Goal: Information Seeking & Learning: Learn about a topic

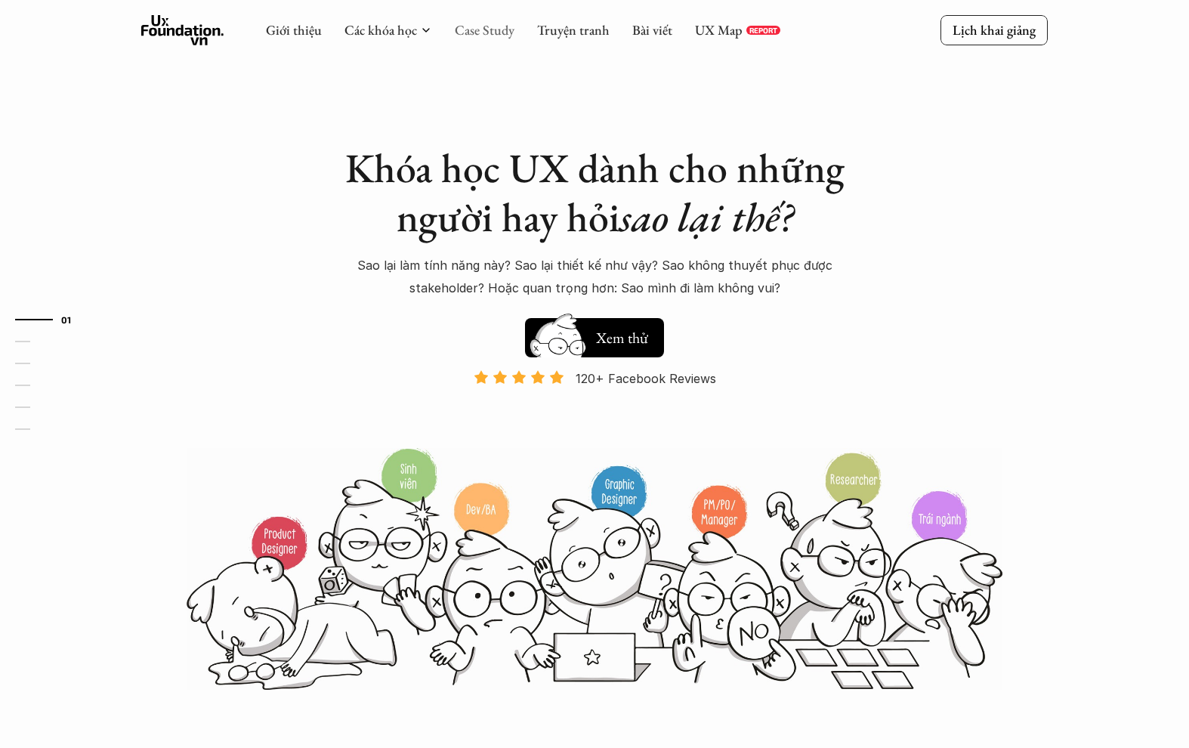
click at [468, 26] on link "Case Study" at bounding box center [485, 29] width 60 height 17
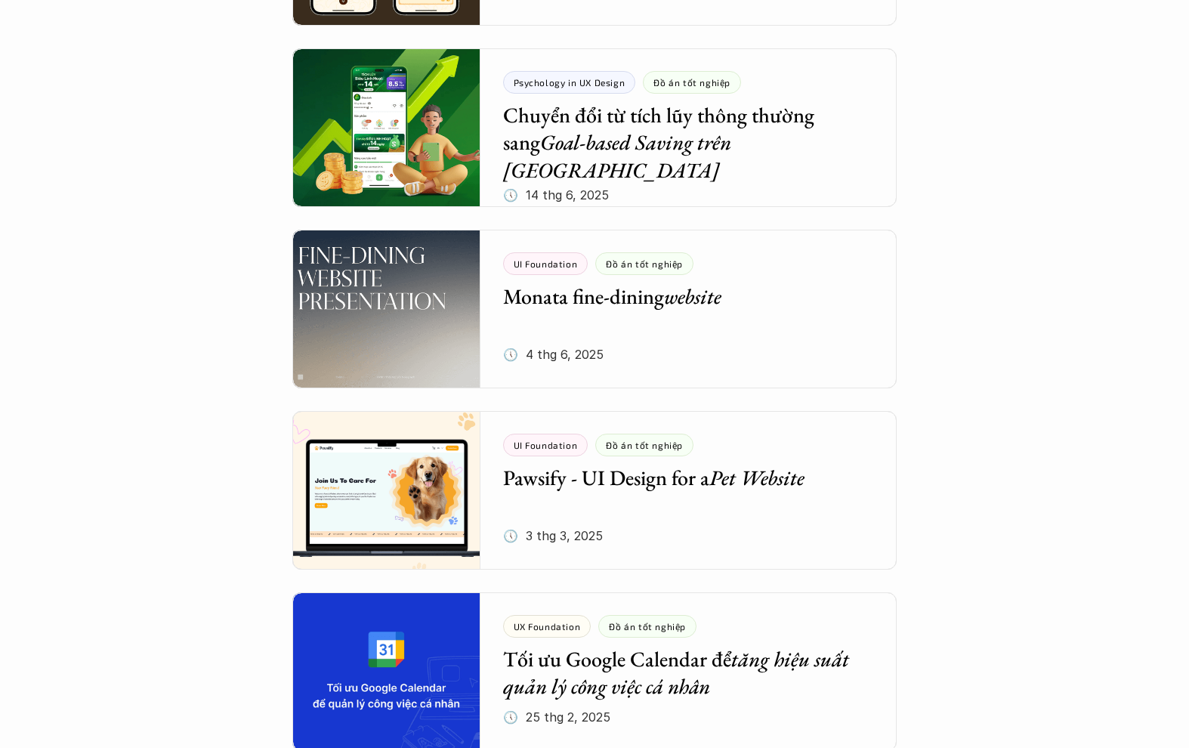
scroll to position [488, 0]
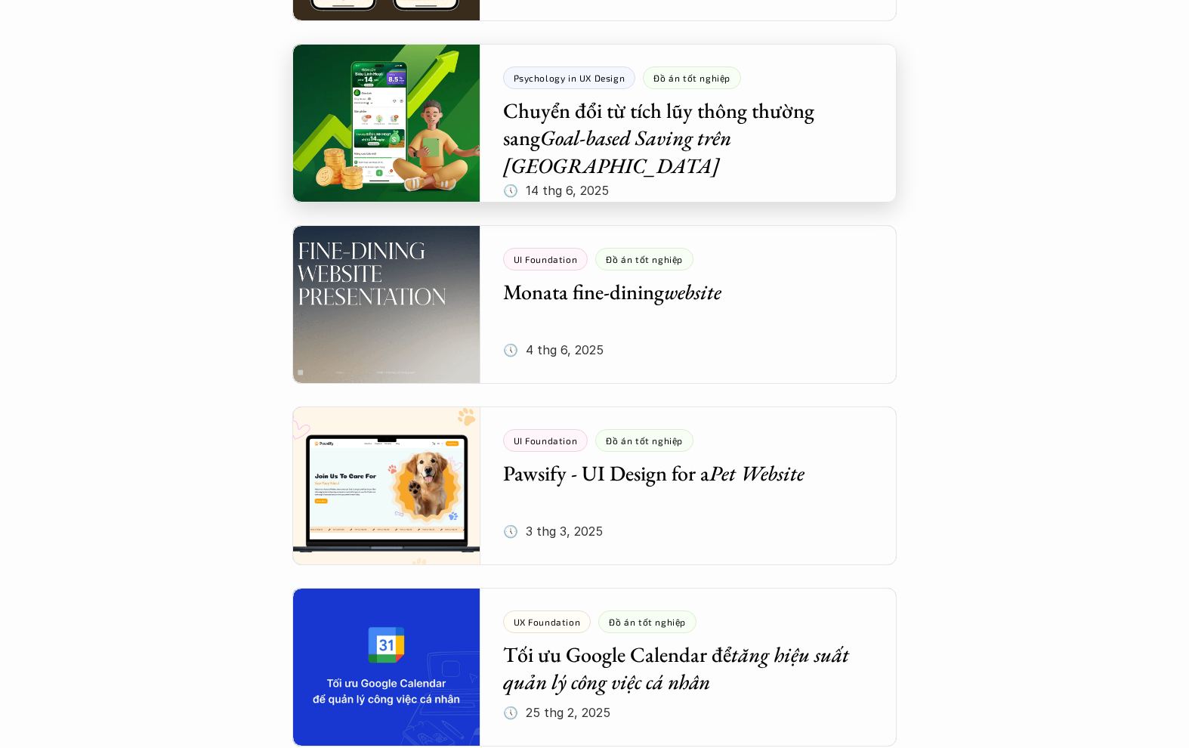
click at [598, 135] on div at bounding box center [594, 123] width 605 height 159
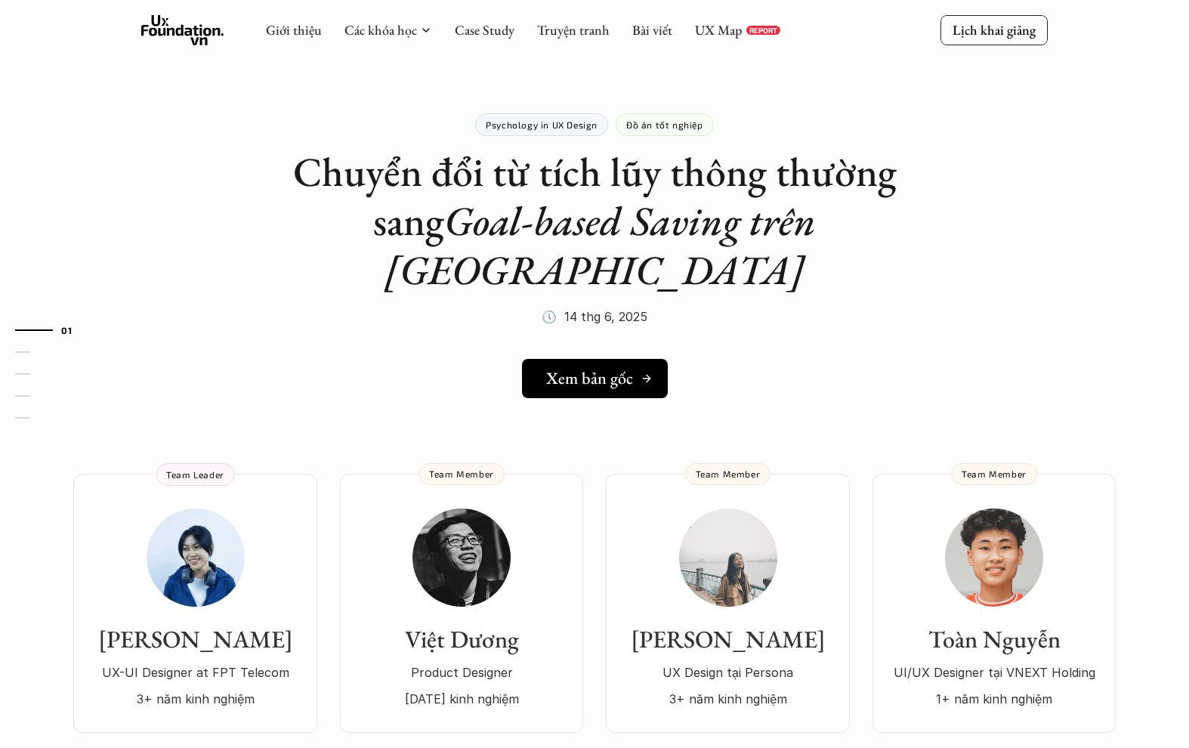
click at [613, 369] on h5 "Xem bản gốc" at bounding box center [589, 379] width 87 height 20
click at [482, 27] on link "Case Study" at bounding box center [485, 29] width 60 height 17
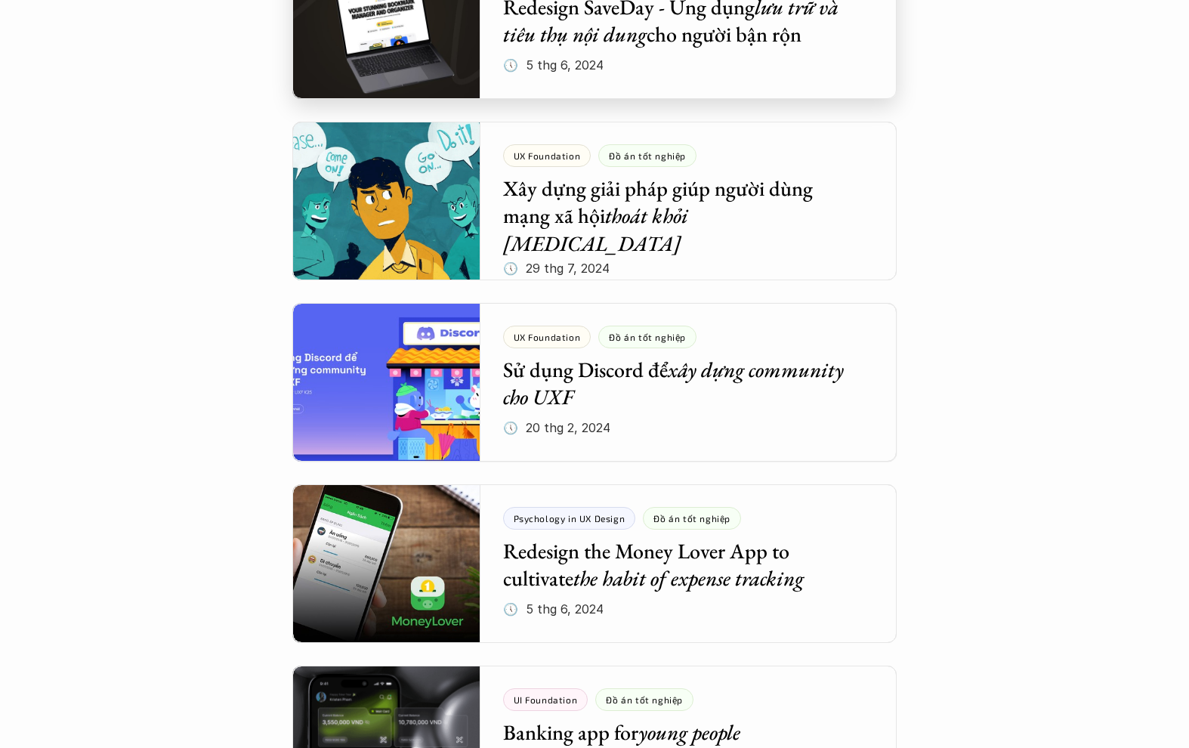
scroll to position [1698, 0]
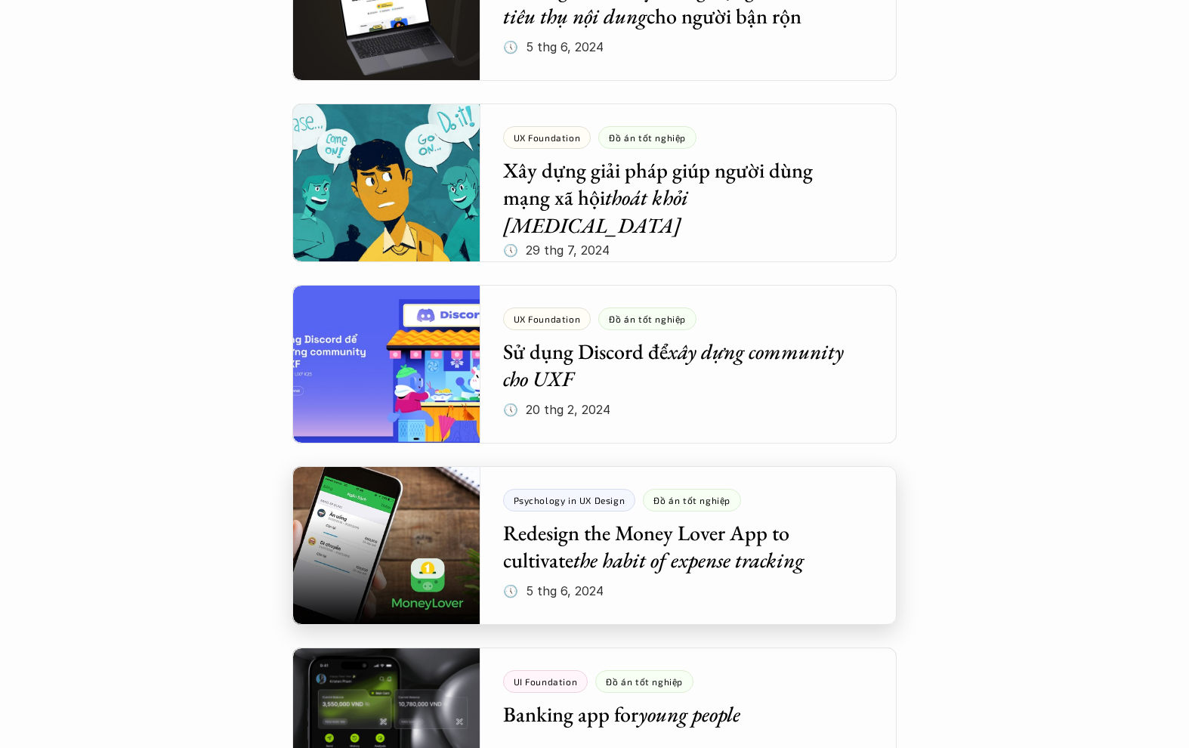
click at [719, 547] on div at bounding box center [594, 545] width 605 height 159
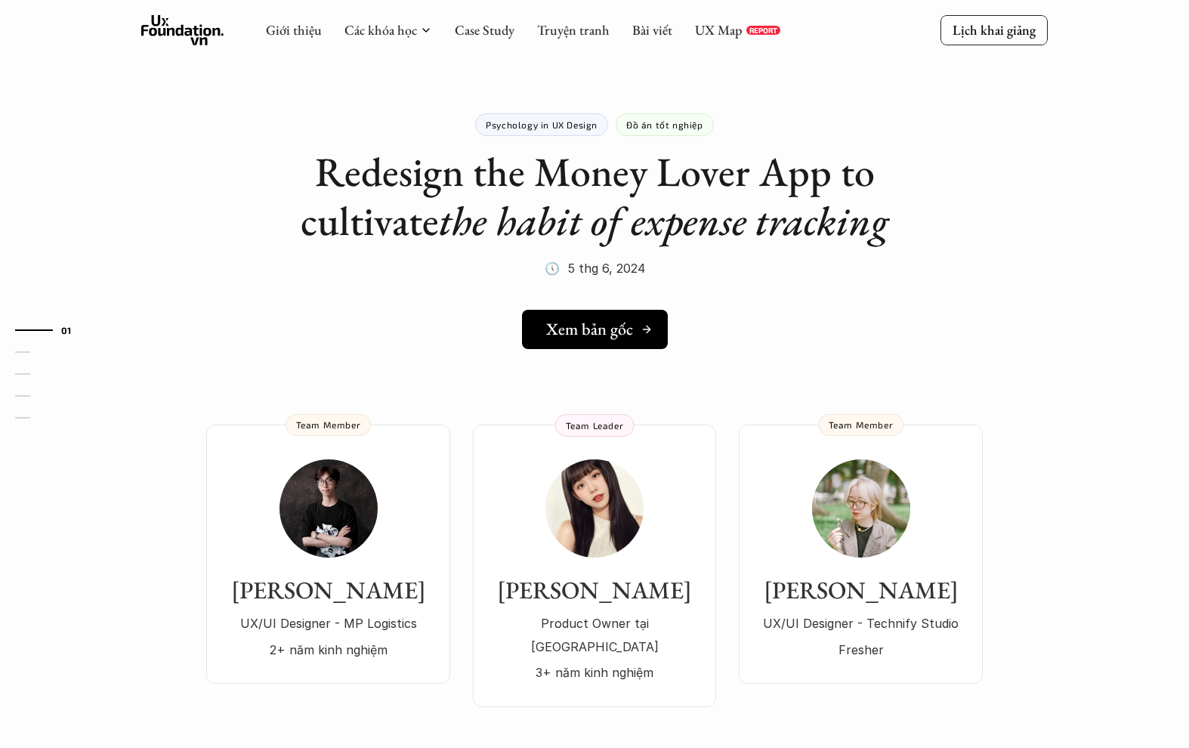
click at [590, 323] on h5 "Xem bản gốc" at bounding box center [589, 330] width 87 height 20
